Goal: Information Seeking & Learning: Understand process/instructions

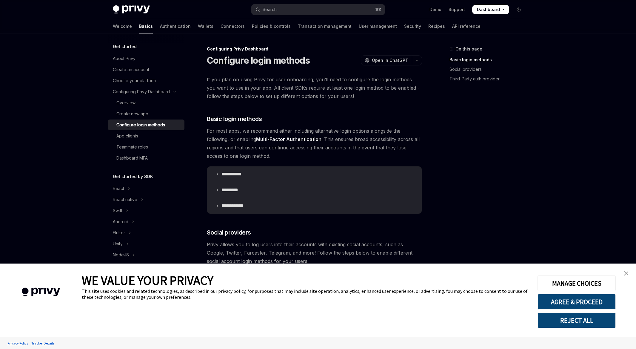
type textarea "*"
click at [593, 325] on button "REJECT ALL" at bounding box center [576, 320] width 78 height 16
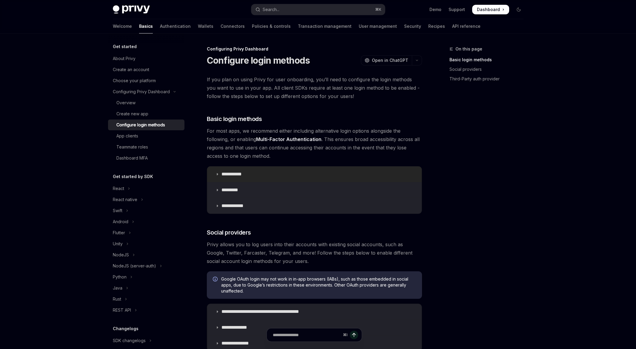
scroll to position [32, 0]
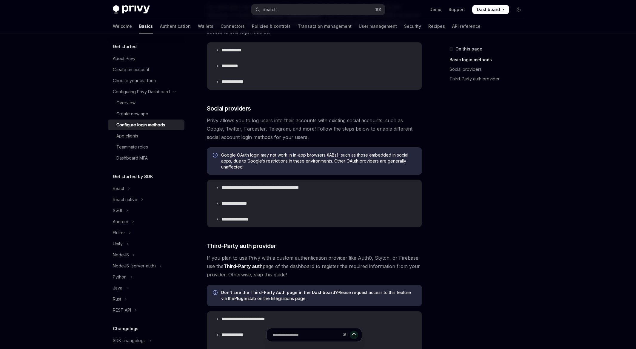
scroll to position [123, 0]
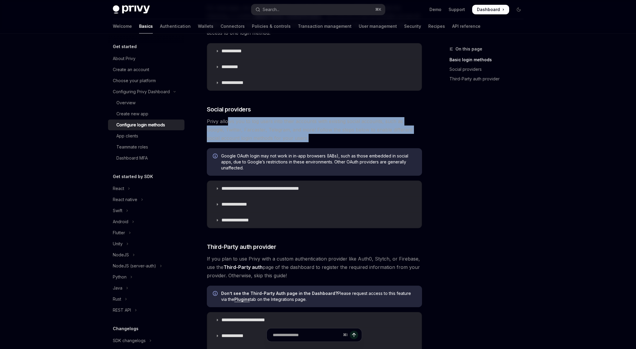
drag, startPoint x: 228, startPoint y: 118, endPoint x: 378, endPoint y: 137, distance: 151.6
click at [378, 137] on span "Privy allows you to log users into their accounts with existing social accounts…" at bounding box center [314, 129] width 215 height 25
drag, startPoint x: 284, startPoint y: 121, endPoint x: 351, endPoint y: 140, distance: 70.1
click at [351, 140] on span "Privy allows you to log users into their accounts with existing social accounts…" at bounding box center [314, 129] width 215 height 25
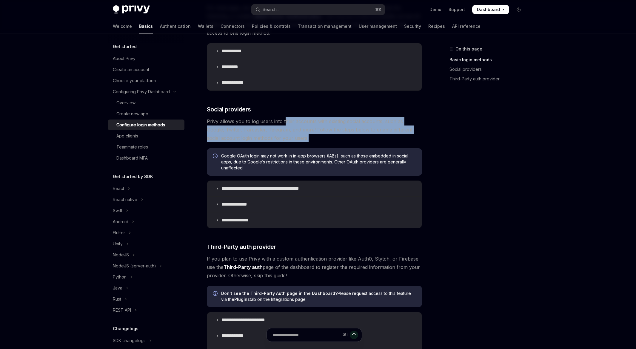
click at [351, 140] on span "Privy allows you to log users into their accounts with existing social accounts…" at bounding box center [314, 129] width 215 height 25
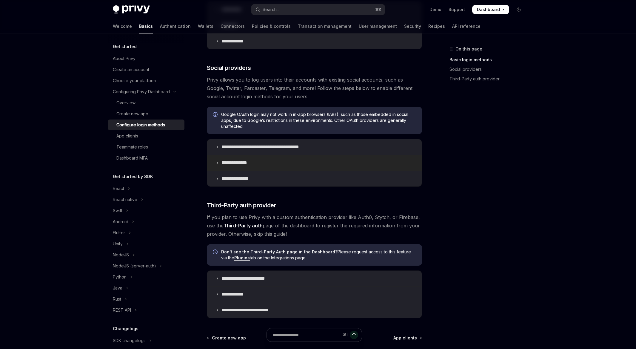
scroll to position [164, 0]
click at [218, 147] on icon at bounding box center [217, 147] width 4 height 4
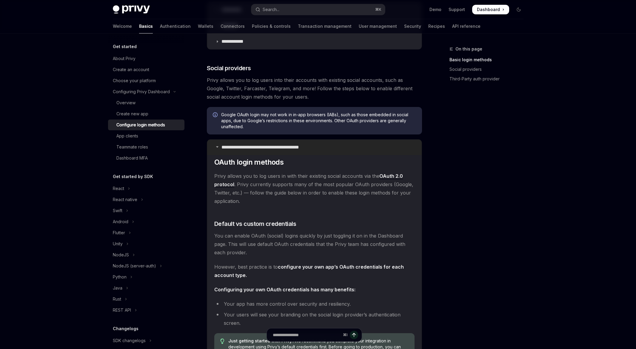
click at [218, 147] on icon at bounding box center [217, 147] width 4 height 4
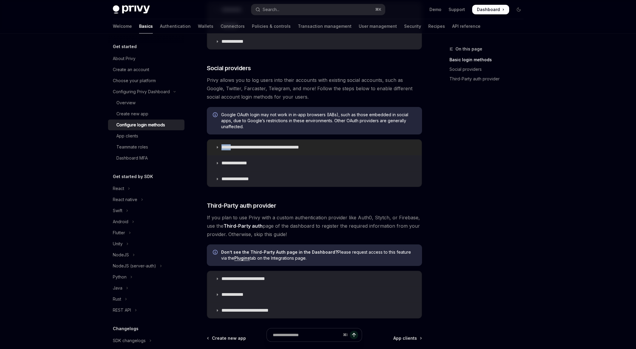
click at [218, 147] on icon at bounding box center [217, 147] width 4 height 4
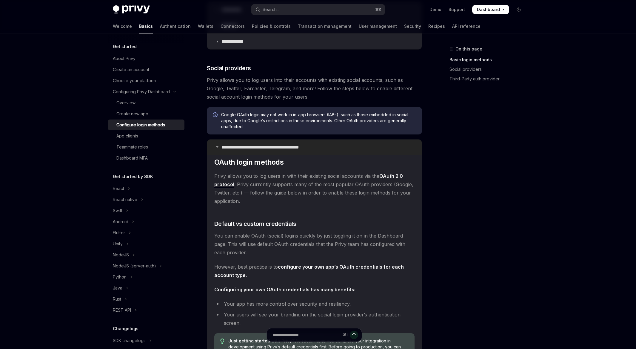
click at [218, 147] on icon at bounding box center [217, 147] width 4 height 4
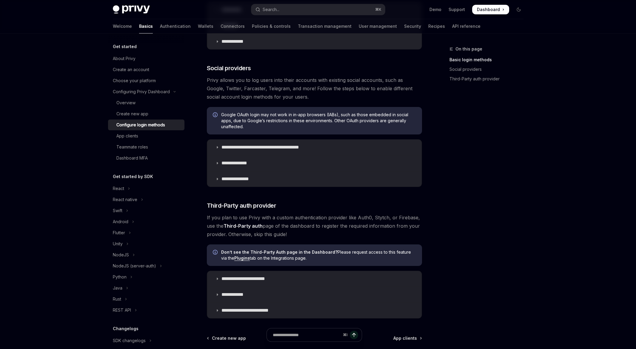
click at [462, 185] on div "On this page Basic login methods Social providers Third-Party auth provider" at bounding box center [482, 196] width 91 height 303
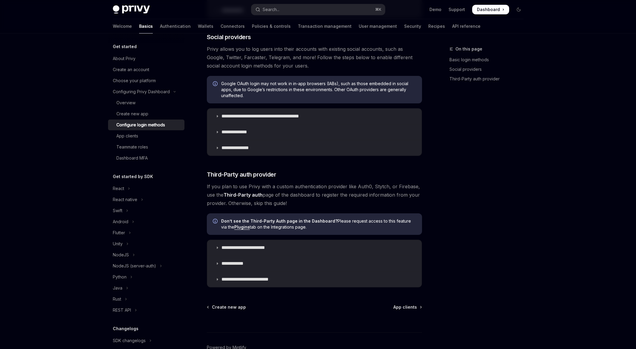
scroll to position [196, 0]
click at [219, 246] on summary "**********" at bounding box center [314, 247] width 215 height 16
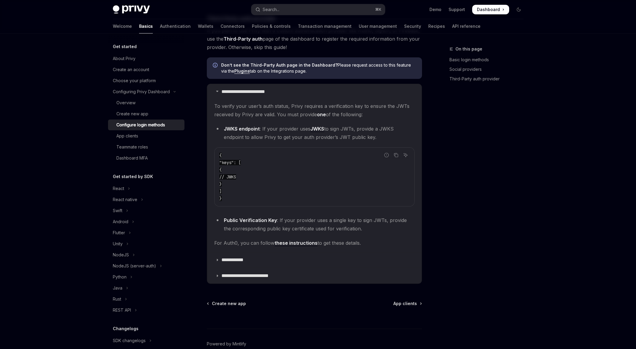
scroll to position [350, 0]
click at [218, 255] on summary "**********" at bounding box center [314, 260] width 215 height 16
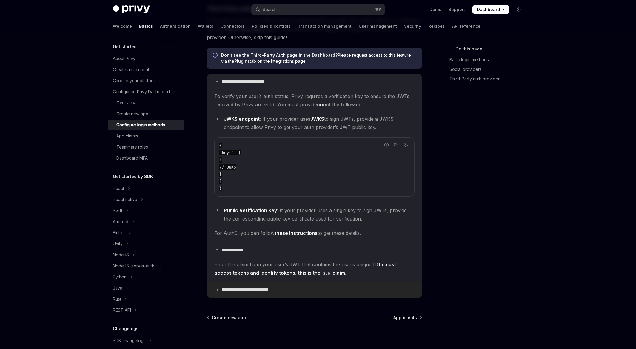
click at [220, 291] on summary "**********" at bounding box center [314, 290] width 215 height 16
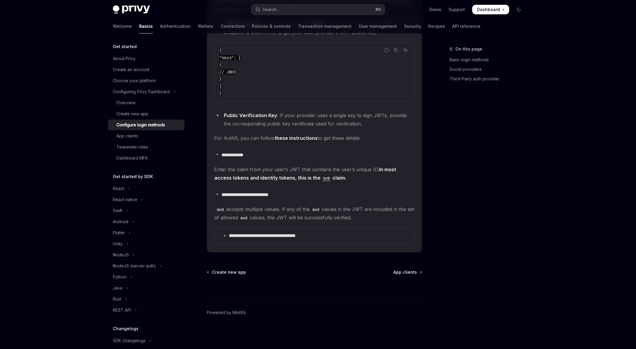
scroll to position [454, 0]
click at [227, 239] on summary "**********" at bounding box center [315, 237] width 200 height 16
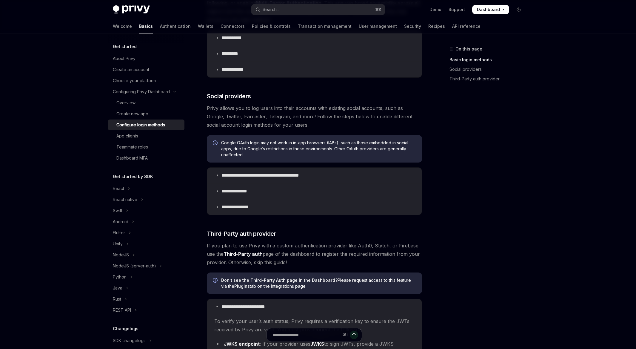
scroll to position [19, 0]
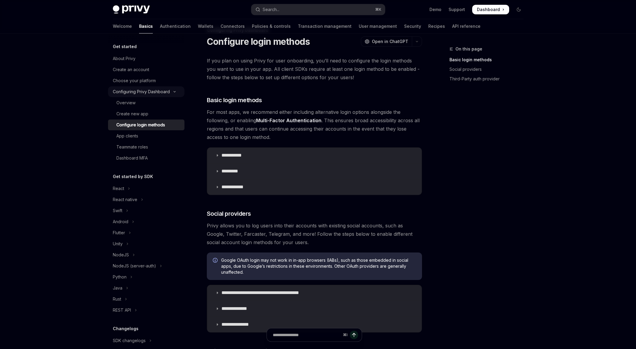
click at [149, 96] on button "Configuring Privy Dashboard" at bounding box center [146, 91] width 76 height 11
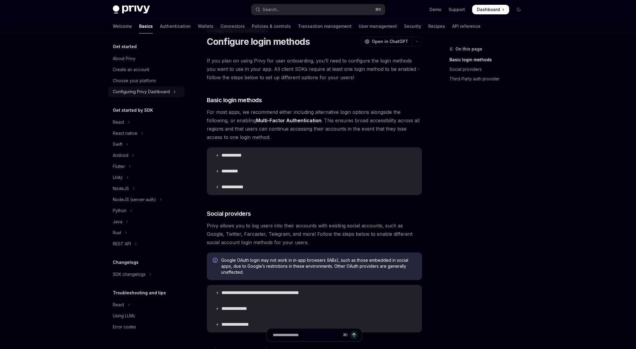
click at [150, 95] on div "Configuring Privy Dashboard" at bounding box center [141, 91] width 57 height 7
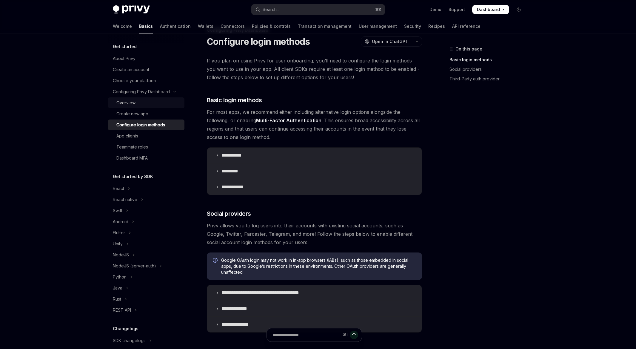
click at [141, 102] on div "Overview" at bounding box center [148, 102] width 64 height 7
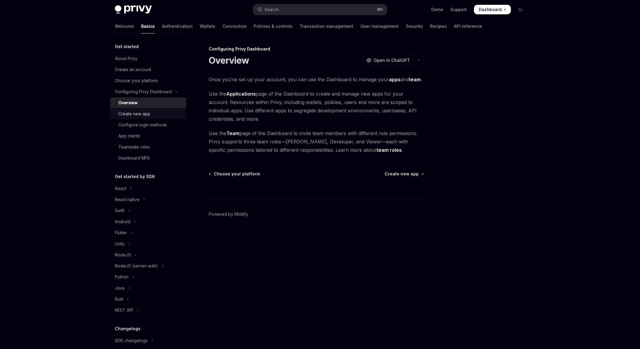
click at [140, 116] on div "Create new app" at bounding box center [134, 113] width 32 height 7
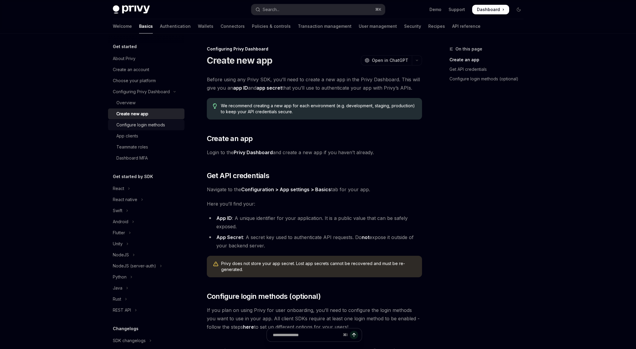
click at [138, 128] on link "Configure login methods" at bounding box center [146, 124] width 76 height 11
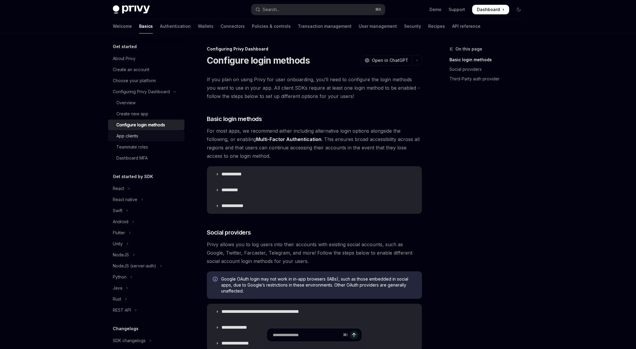
click at [134, 135] on div "App clients" at bounding box center [127, 135] width 22 height 7
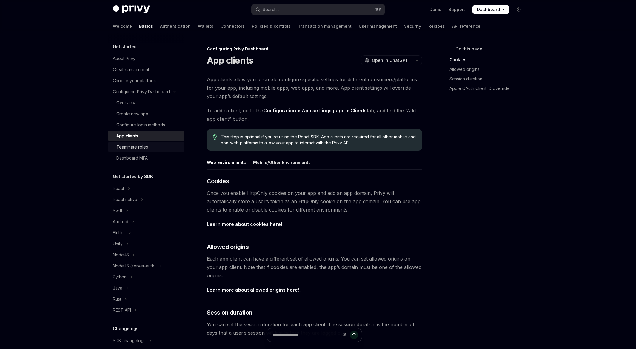
click at [153, 148] on div "Teammate roles" at bounding box center [148, 146] width 64 height 7
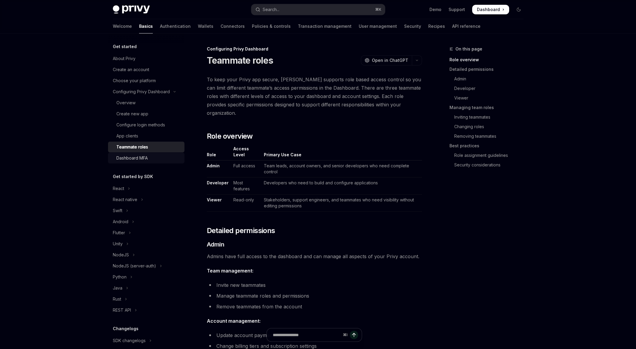
click at [151, 163] on link "Dashboard MFA" at bounding box center [146, 157] width 76 height 11
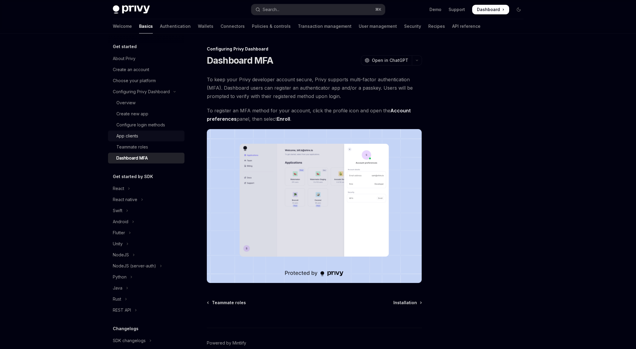
click at [150, 138] on div "App clients" at bounding box center [148, 135] width 64 height 7
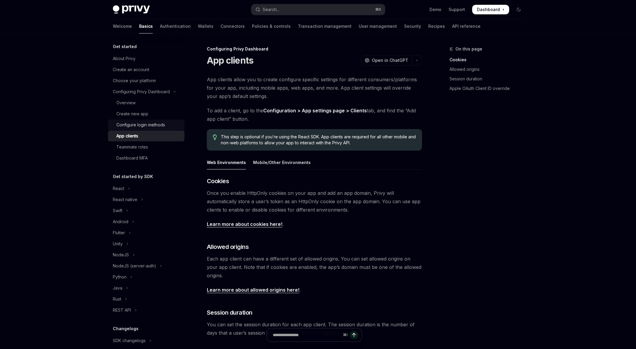
click at [152, 125] on div "Configure login methods" at bounding box center [140, 124] width 49 height 7
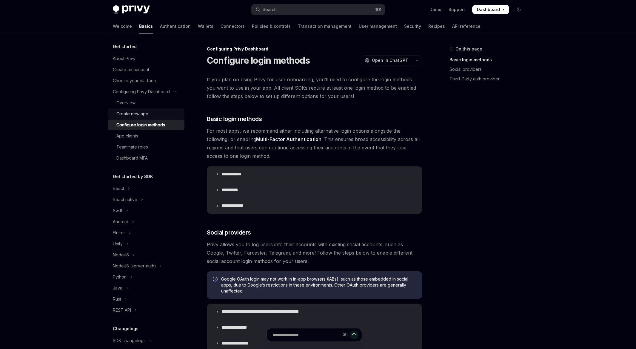
click at [161, 111] on div "Create new app" at bounding box center [148, 113] width 64 height 7
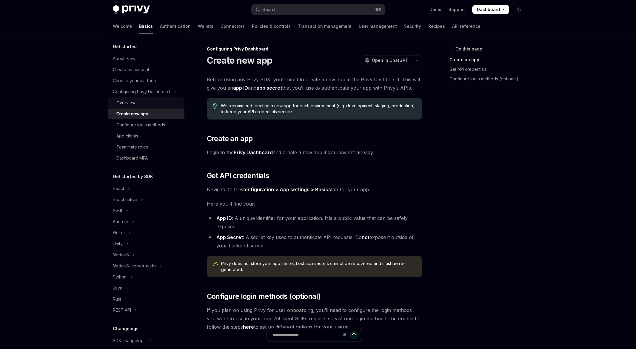
click at [159, 103] on div "Overview" at bounding box center [148, 102] width 64 height 7
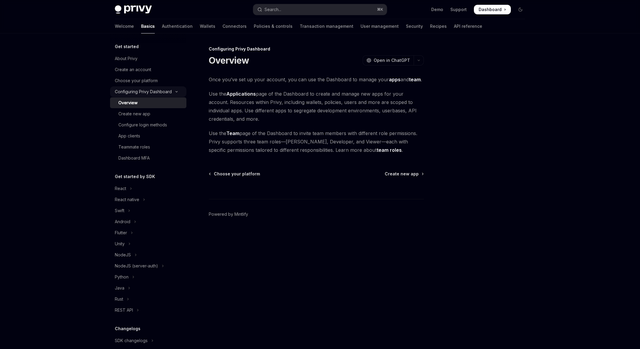
click at [159, 95] on button "Configuring Privy Dashboard" at bounding box center [148, 91] width 76 height 11
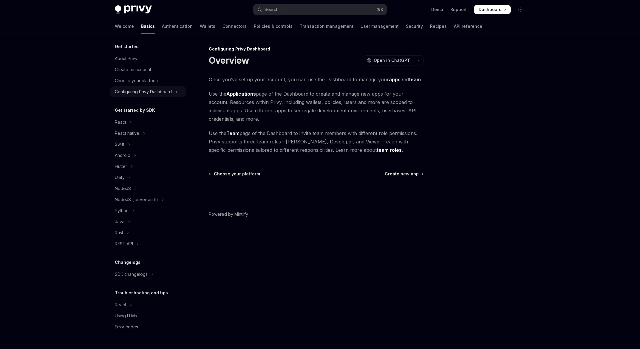
click at [159, 95] on button "Configuring Privy Dashboard" at bounding box center [148, 91] width 76 height 11
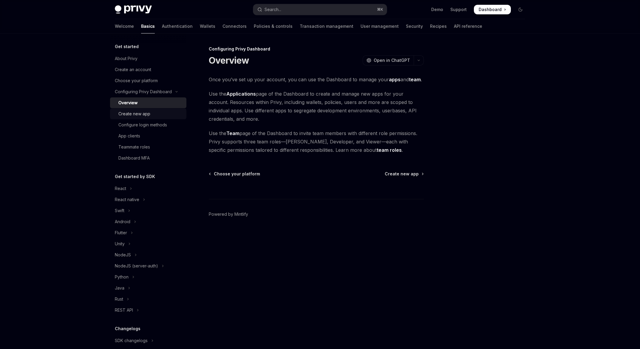
click at [152, 115] on div "Create new app" at bounding box center [150, 113] width 64 height 7
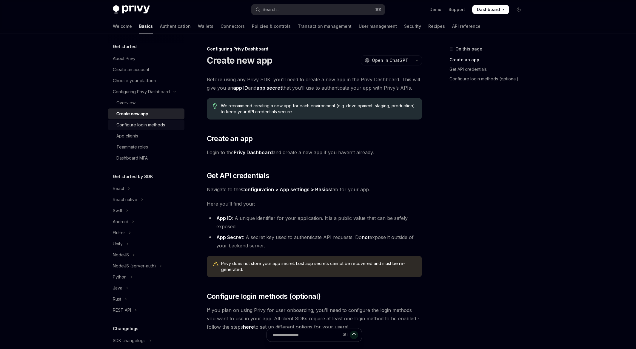
click at [153, 127] on div "Configure login methods" at bounding box center [140, 124] width 49 height 7
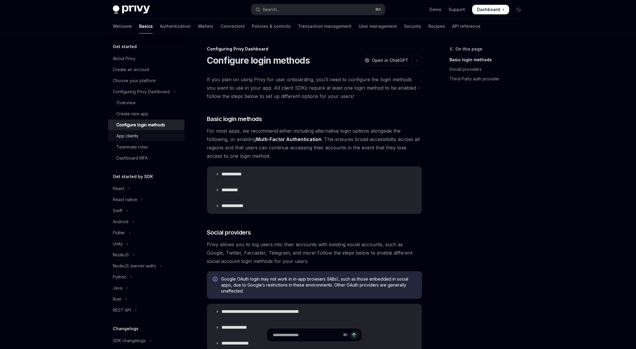
click at [155, 138] on div "App clients" at bounding box center [148, 135] width 64 height 7
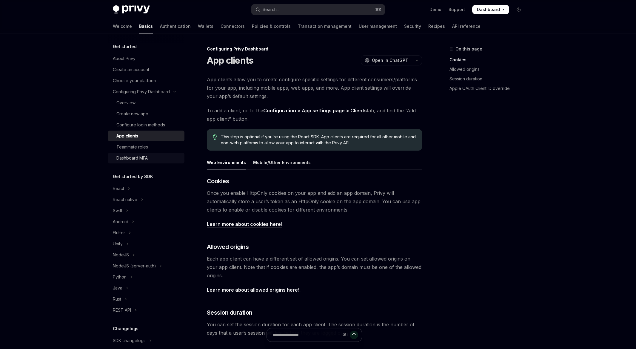
click at [152, 152] on link "Dashboard MFA" at bounding box center [146, 157] width 76 height 11
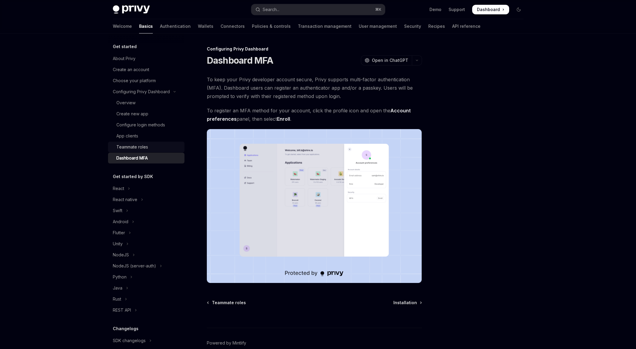
click at [154, 147] on div "Teammate roles" at bounding box center [148, 146] width 64 height 7
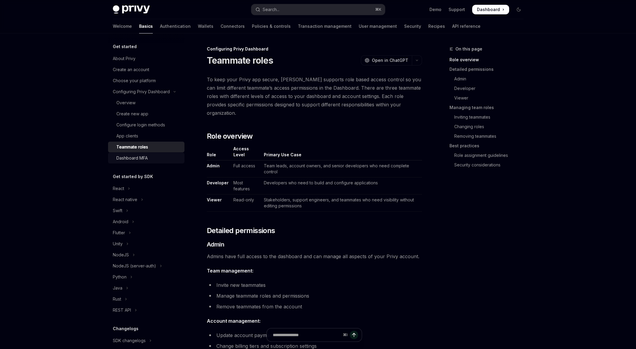
click at [123, 157] on div "Dashboard MFA" at bounding box center [131, 157] width 31 height 7
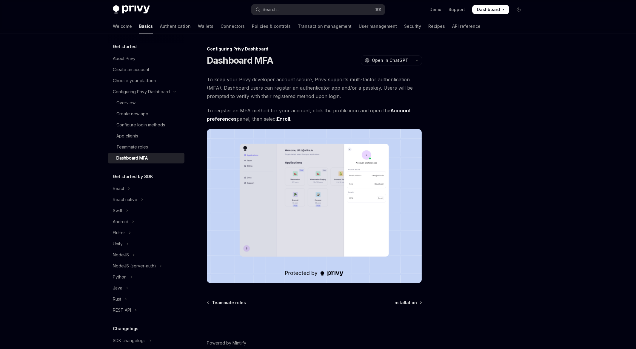
type textarea "*"
click at [490, 140] on div at bounding box center [482, 196] width 91 height 303
